Goal: Task Accomplishment & Management: Complete application form

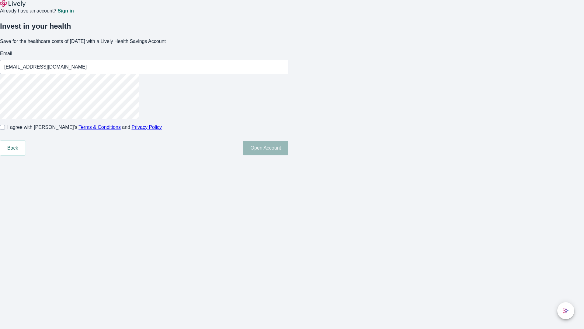
click at [5, 130] on input "I agree with Lively’s Terms & Conditions and Privacy Policy" at bounding box center [2, 127] width 5 height 5
checkbox input "true"
click at [289, 155] on button "Open Account" at bounding box center [265, 148] width 45 height 15
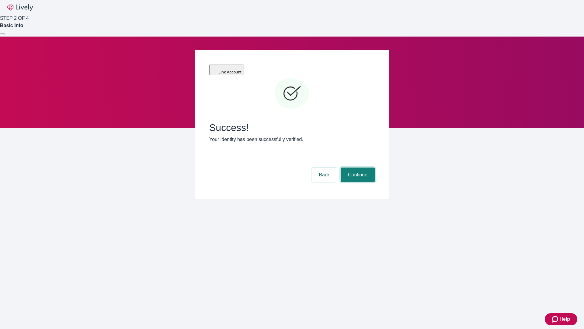
click at [357, 167] on button "Continue" at bounding box center [358, 174] width 34 height 15
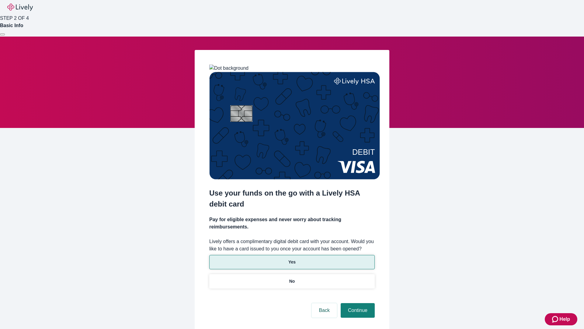
click at [292, 259] on p "Yes" at bounding box center [292, 262] width 7 height 6
click at [357, 303] on button "Continue" at bounding box center [358, 310] width 34 height 15
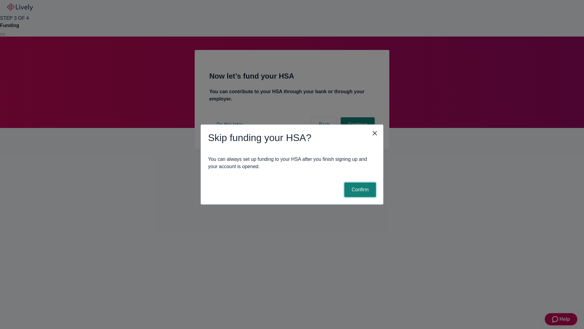
click at [359, 190] on button "Confirm" at bounding box center [361, 189] width 32 height 15
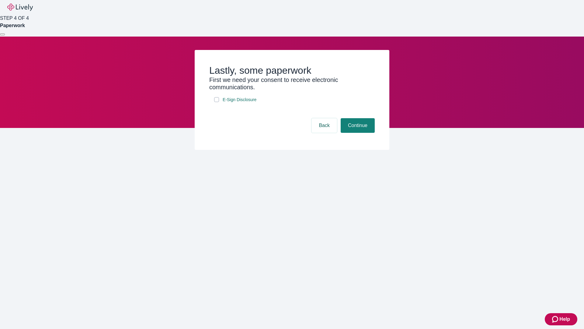
click at [217, 102] on input "E-Sign Disclosure" at bounding box center [216, 99] width 5 height 5
checkbox input "true"
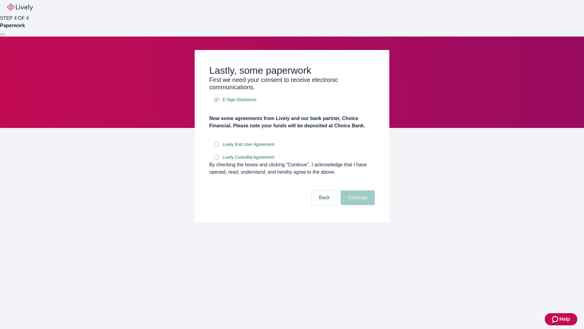
click at [217, 147] on input "Lively End User Agreement" at bounding box center [216, 144] width 5 height 5
checkbox input "true"
click at [217, 159] on input "Lively Custodial Agreement" at bounding box center [216, 157] width 5 height 5
checkbox input "true"
click at [357, 205] on button "Continue" at bounding box center [358, 197] width 34 height 15
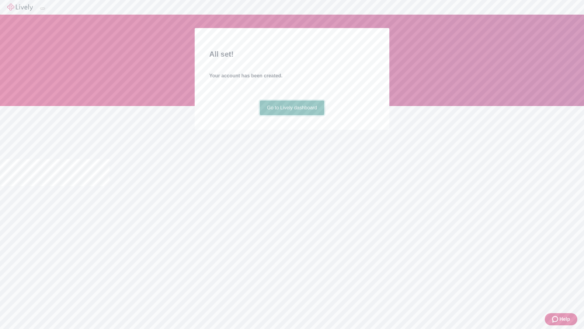
click at [292, 115] on link "Go to Lively dashboard" at bounding box center [292, 107] width 65 height 15
